Goal: Check status: Check status

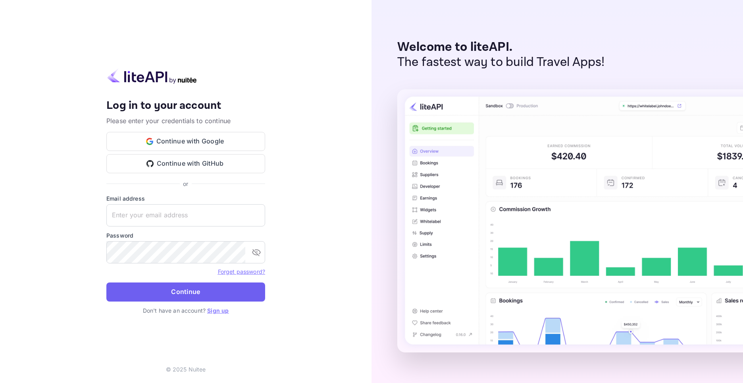
type input "[EMAIL_ADDRESS][DOMAIN_NAME]"
click at [189, 291] on button "Continue" at bounding box center [185, 291] width 159 height 19
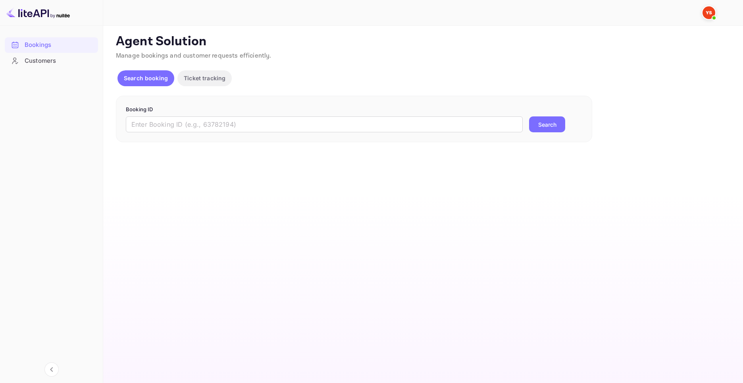
click at [196, 154] on main "Unsaved Changes Ticket Affiliate URL [URL][DOMAIN_NAME] Business partner name N…" at bounding box center [423, 204] width 640 height 357
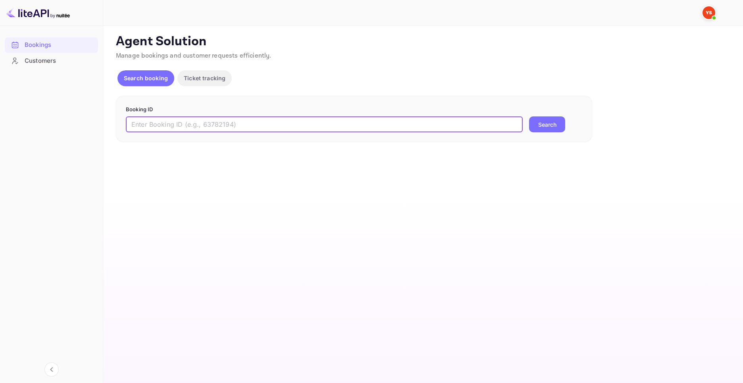
drag, startPoint x: 207, startPoint y: 123, endPoint x: 216, endPoint y: 124, distance: 9.2
click at [207, 123] on input "text" at bounding box center [324, 124] width 397 height 16
paste input "9697240"
type input "9697240"
click at [549, 127] on button "Search" at bounding box center [547, 124] width 36 height 16
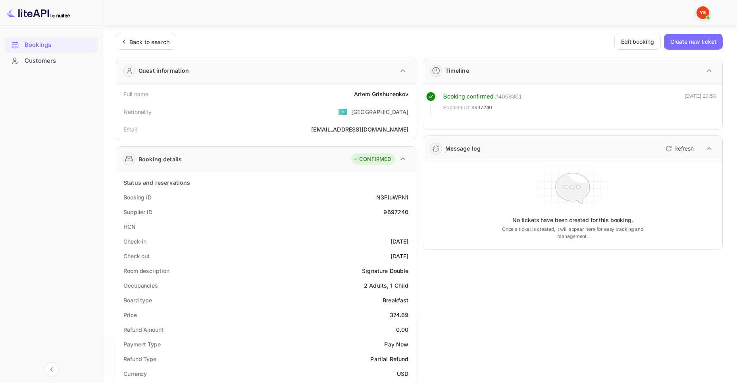
scroll to position [119, 0]
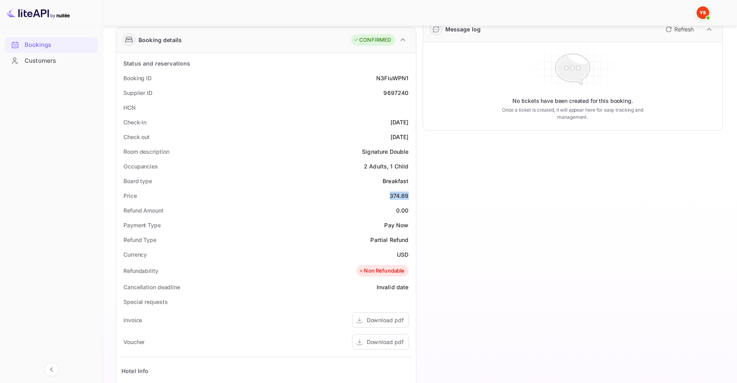
drag, startPoint x: 411, startPoint y: 196, endPoint x: 394, endPoint y: 169, distance: 31.7
click at [387, 193] on div "Price 374.69" at bounding box center [265, 195] width 293 height 15
copy div "374.69"
drag, startPoint x: 410, startPoint y: 252, endPoint x: 397, endPoint y: 252, distance: 13.1
click at [397, 252] on div "Currency USD" at bounding box center [265, 254] width 293 height 15
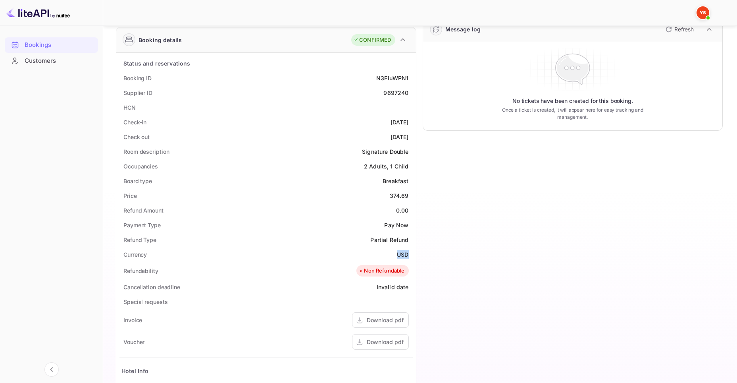
copy div "USD"
